Goal: Information Seeking & Learning: Learn about a topic

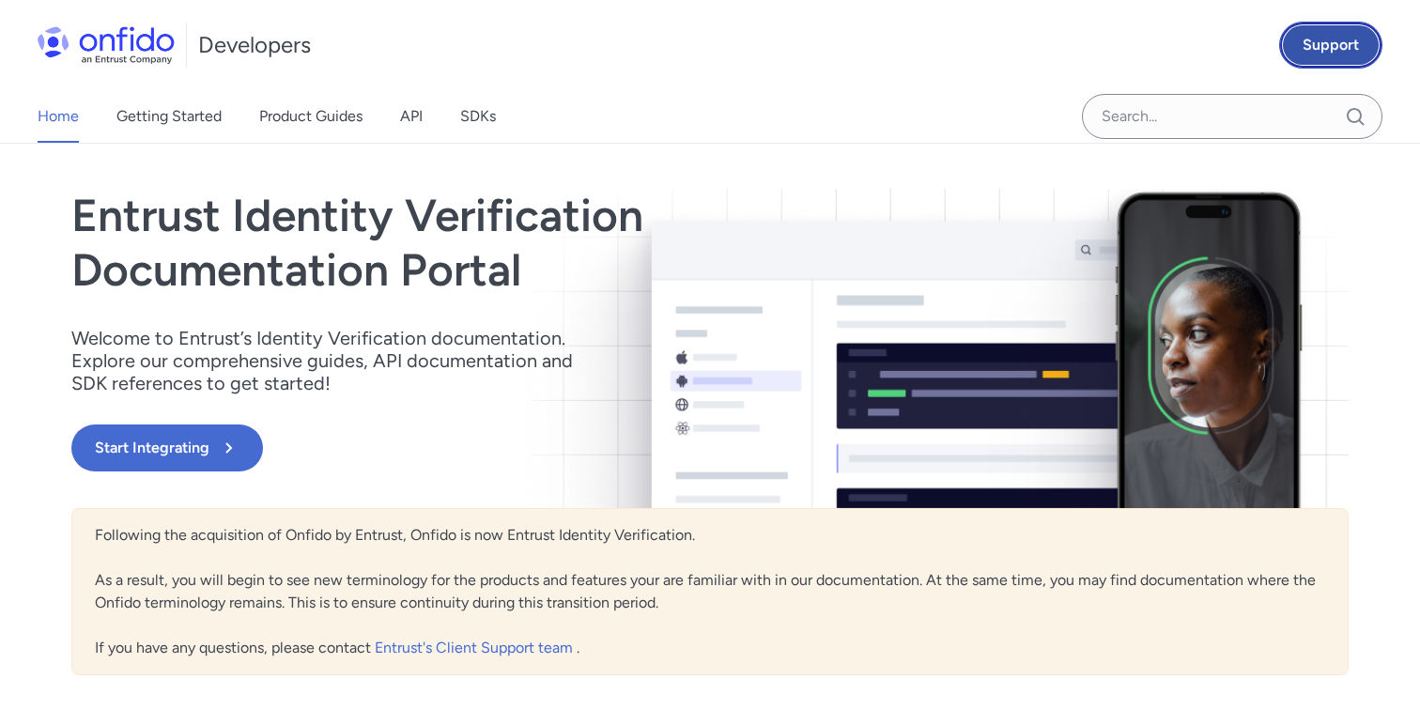
click at [1334, 42] on link "Support" at bounding box center [1330, 45] width 103 height 47
click at [159, 128] on link "Getting Started" at bounding box center [168, 116] width 105 height 53
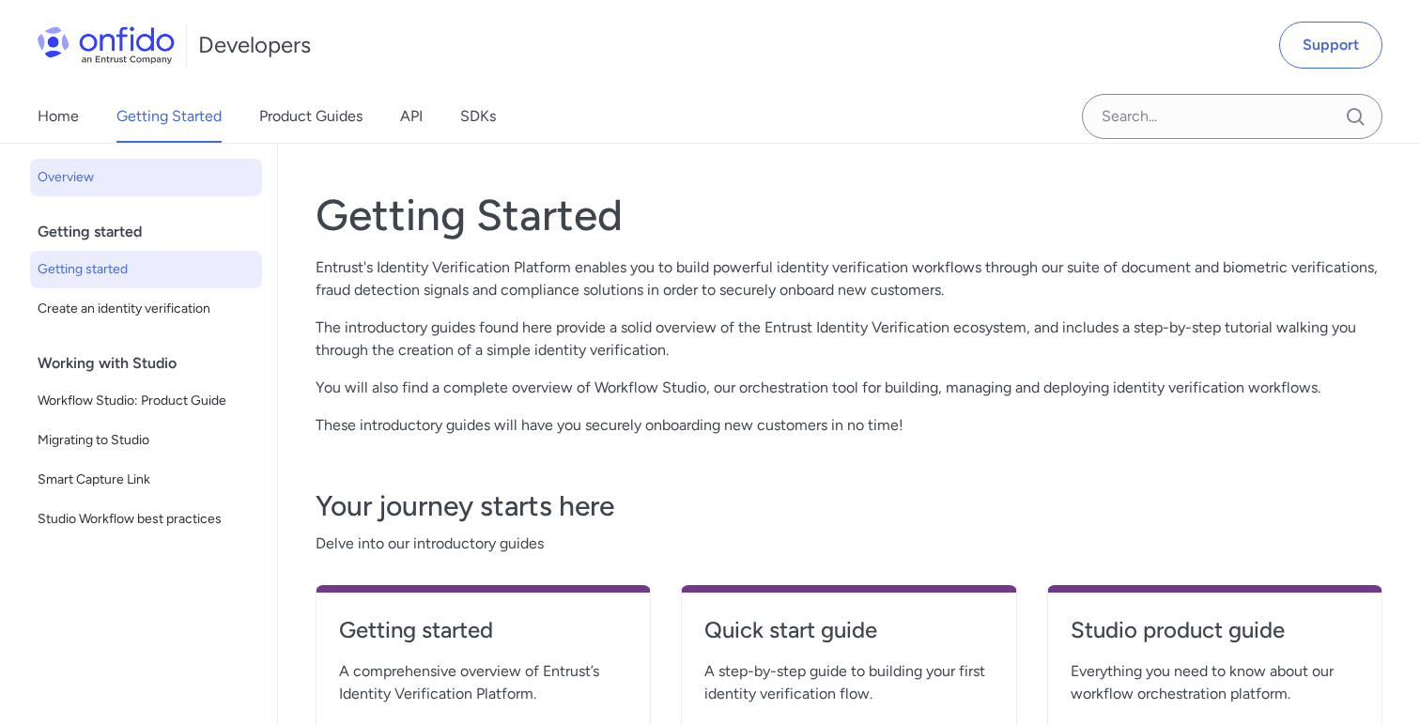
click at [129, 266] on span "Getting started" at bounding box center [146, 269] width 217 height 23
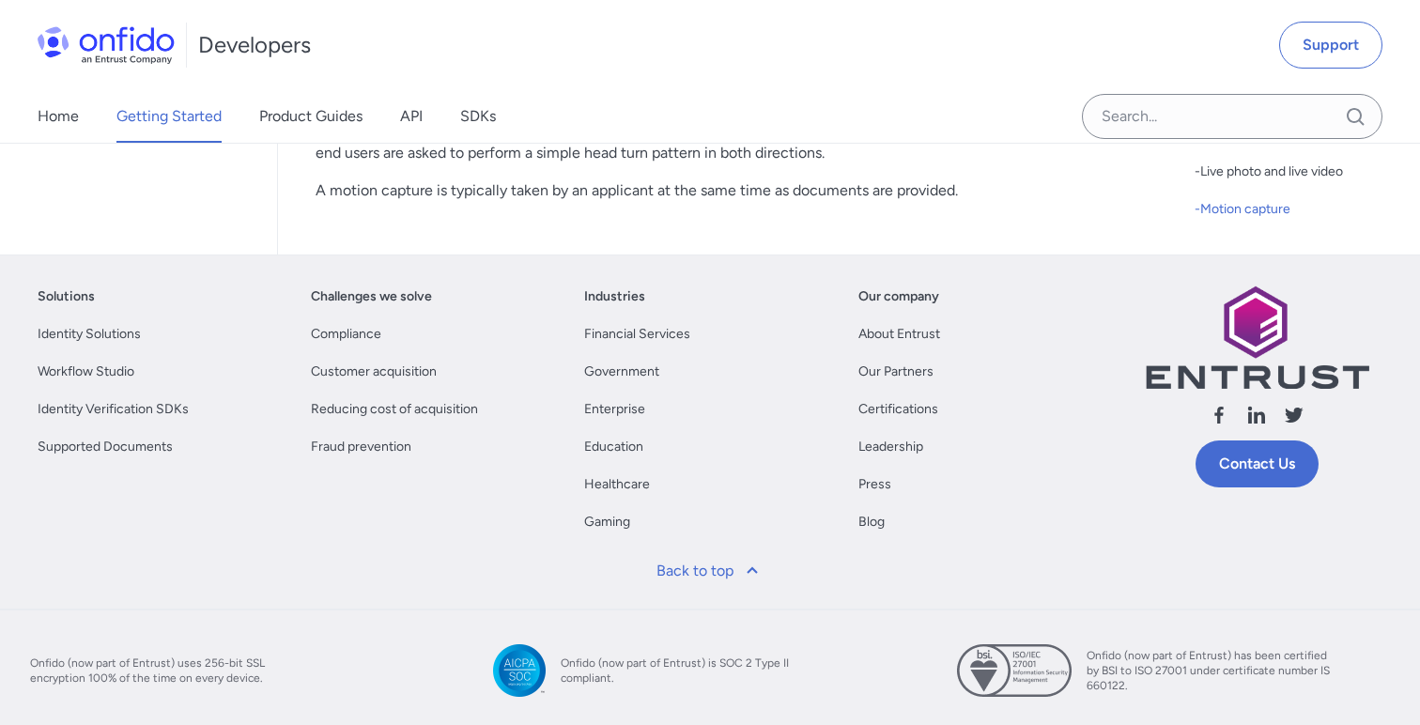
scroll to position [5746, 0]
click at [89, 344] on link "Identity Solutions" at bounding box center [89, 332] width 103 height 23
